Goal: Check status: Check status

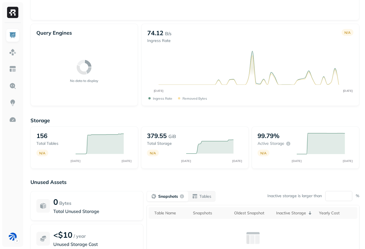
scroll to position [3, 0]
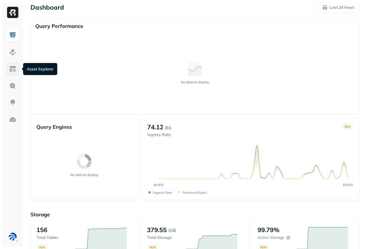
click at [12, 63] on link at bounding box center [13, 69] width 14 height 14
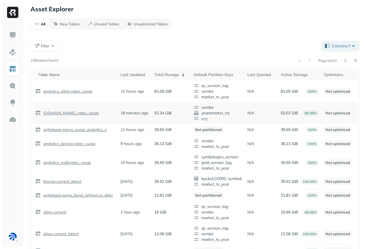
scroll to position [11, 0]
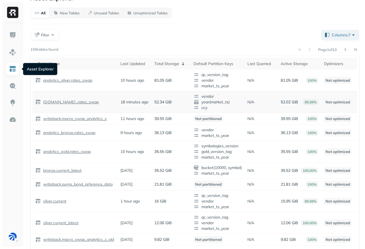
click at [114, 95] on td "[DOMAIN_NAME]_rates_swap" at bounding box center [74, 102] width 85 height 22
click at [84, 99] on p "[DOMAIN_NAME]_rates_swap" at bounding box center [70, 101] width 57 height 5
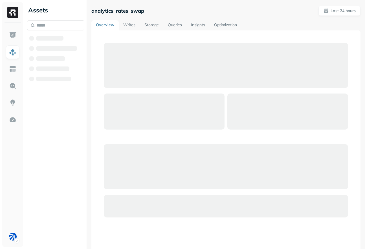
scroll to position [2, 0]
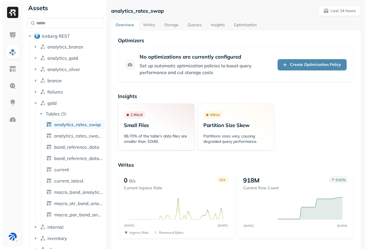
click at [106, 100] on div at bounding box center [106, 124] width 0 height 249
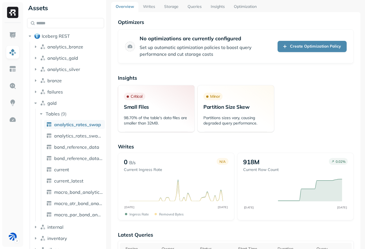
scroll to position [23, 0]
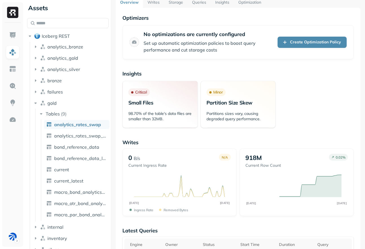
click at [111, 123] on div at bounding box center [111, 124] width 0 height 249
click at [152, 122] on div "98.70% of the table's data files are smaller than 32MB." at bounding box center [158, 118] width 75 height 18
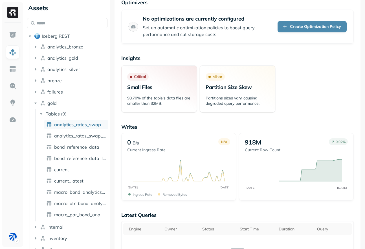
scroll to position [0, 0]
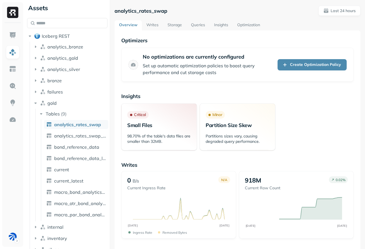
click at [158, 23] on link "Writes" at bounding box center [152, 25] width 21 height 10
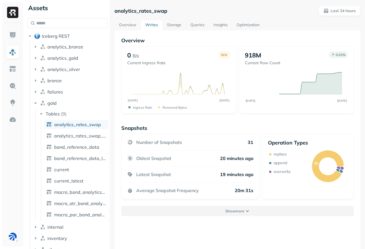
click at [192, 209] on button "Show more" at bounding box center [237, 211] width 232 height 10
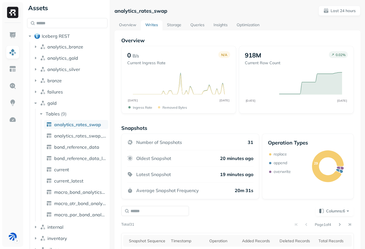
scroll to position [127, 0]
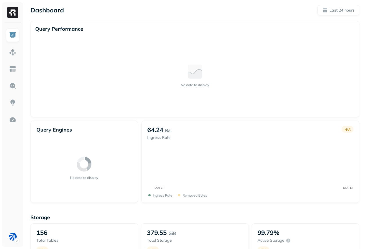
scroll to position [74, 0]
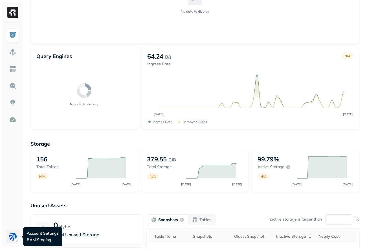
click at [10, 234] on html "Dashboard Last 24 hours Query Performance No data to display Query Engines No d…" at bounding box center [182, 125] width 365 height 399
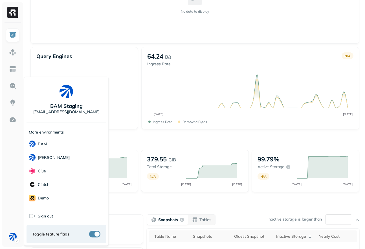
click at [127, 134] on html "Dashboard Last 24 hours Query Performance No data to display Query Engines No d…" at bounding box center [182, 125] width 365 height 399
